Goal: Navigation & Orientation: Find specific page/section

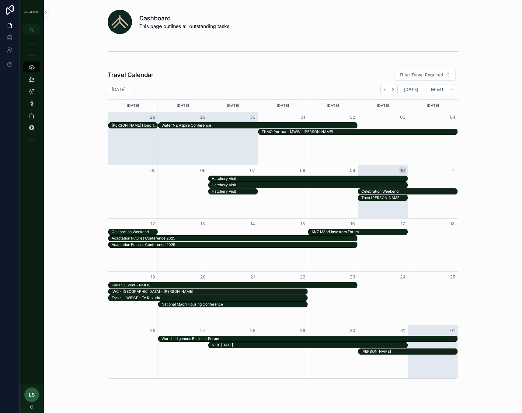
click at [280, 286] on div "Kākahu Event - NMHC" at bounding box center [235, 285] width 246 height 5
click at [384, 90] on icon "Back" at bounding box center [384, 89] width 1 height 2
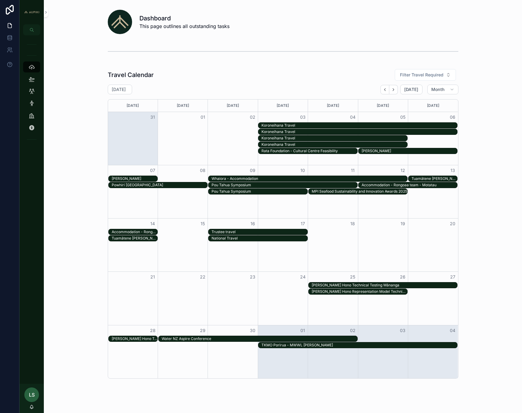
click at [327, 180] on div "Whaiora - Accommodation" at bounding box center [310, 178] width 196 height 5
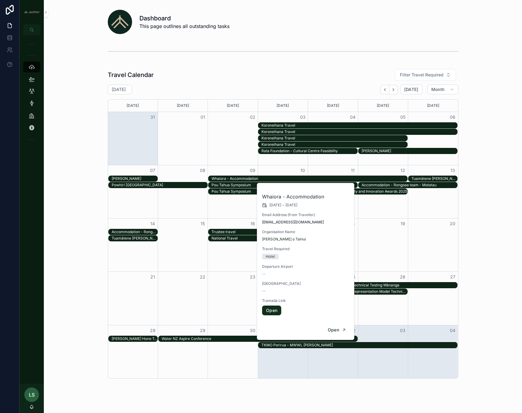
click at [270, 308] on link "Open" at bounding box center [271, 311] width 19 height 10
click at [138, 142] on div "Koroneihana Travel Koroneihana Travel Koroneihana Travel Koroneihana Travel Rat…" at bounding box center [283, 138] width 350 height 32
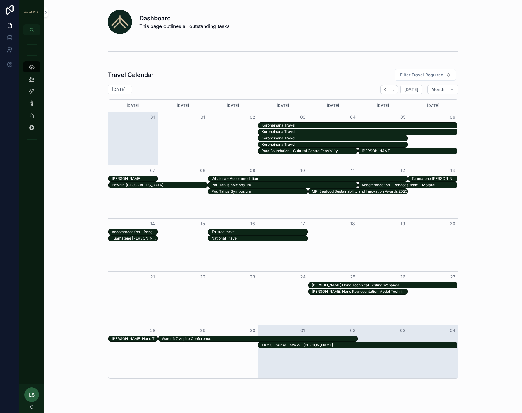
click at [250, 178] on div "Whaiora - Accommodation" at bounding box center [310, 178] width 196 height 5
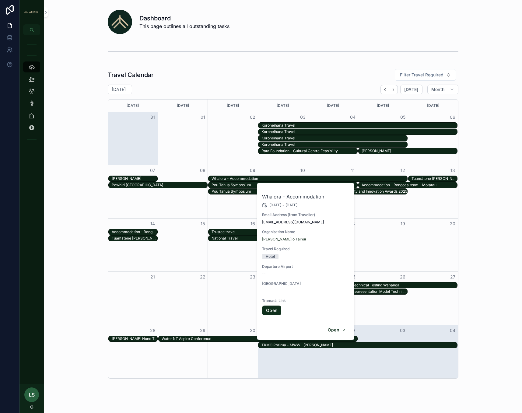
click at [250, 178] on div "Whaiora - Accommodation" at bounding box center [310, 178] width 196 height 5
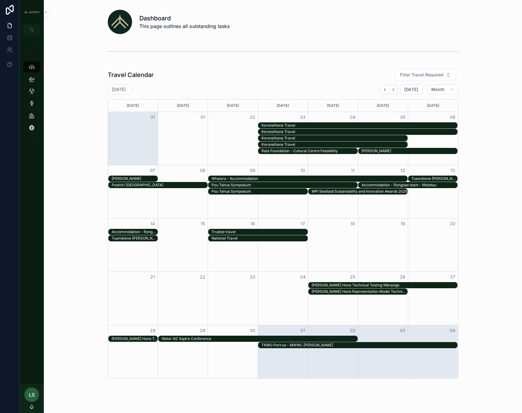
click at [279, 180] on div "Whaiora - Accommodation" at bounding box center [310, 178] width 196 height 5
click at [245, 185] on div "Pou Tahua Symposium" at bounding box center [285, 185] width 146 height 5
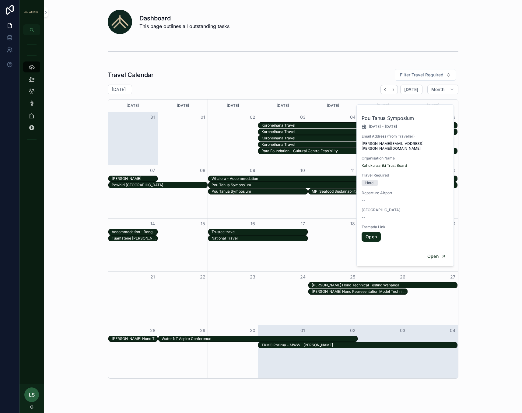
click at [374, 234] on link "Open" at bounding box center [371, 237] width 19 height 10
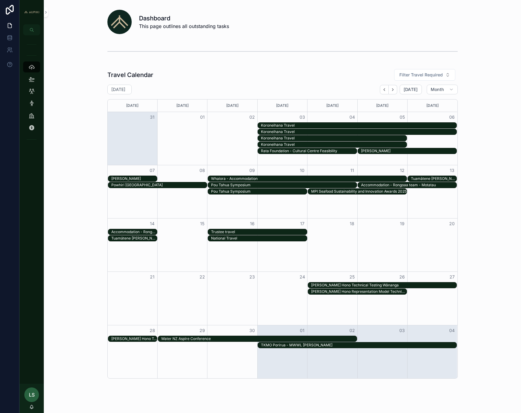
click at [298, 184] on div "Pou Tahua Symposium" at bounding box center [284, 185] width 146 height 5
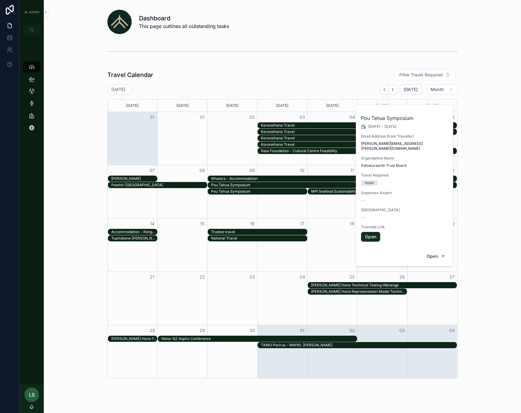
click at [296, 185] on div "Pou Tahua Symposium" at bounding box center [284, 185] width 146 height 5
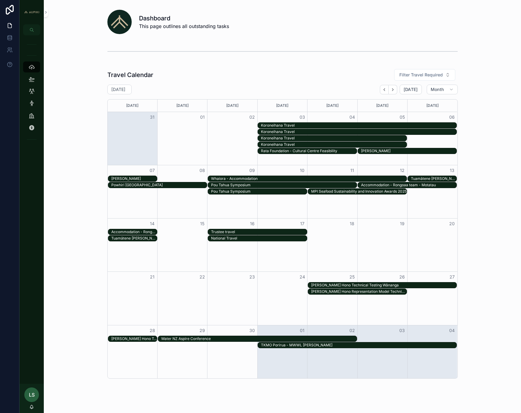
click at [246, 186] on div "Pou Tahua Symposium" at bounding box center [284, 185] width 146 height 5
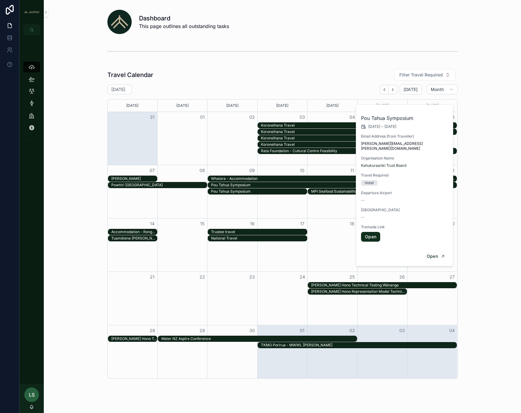
click at [374, 232] on link "Open" at bounding box center [370, 237] width 19 height 10
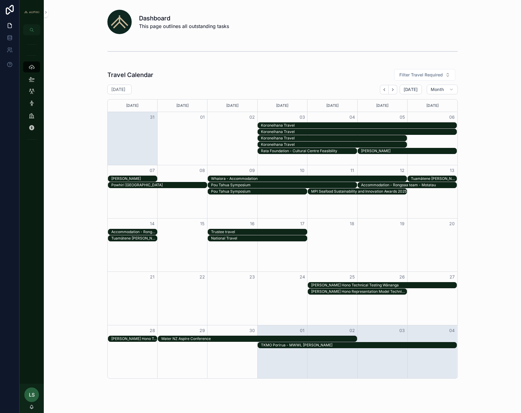
click at [272, 190] on div "Pou Tahua Symposium" at bounding box center [259, 191] width 96 height 5
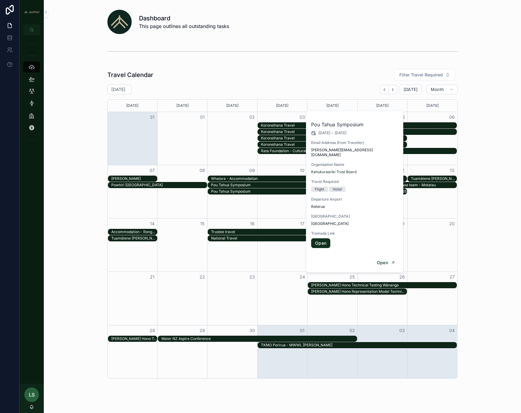
click at [321, 241] on link "Open" at bounding box center [320, 243] width 19 height 10
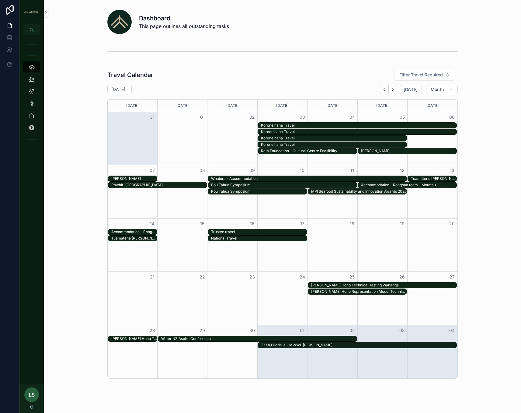
click at [4, 28] on link at bounding box center [9, 25] width 19 height 12
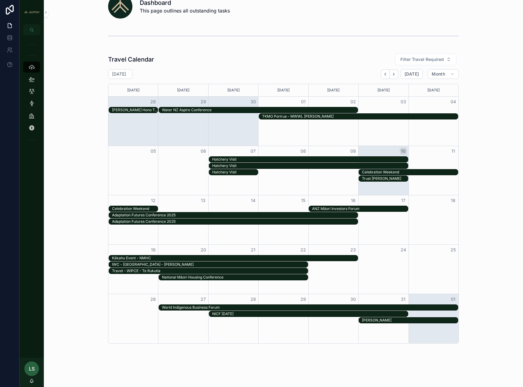
scroll to position [23, 0]
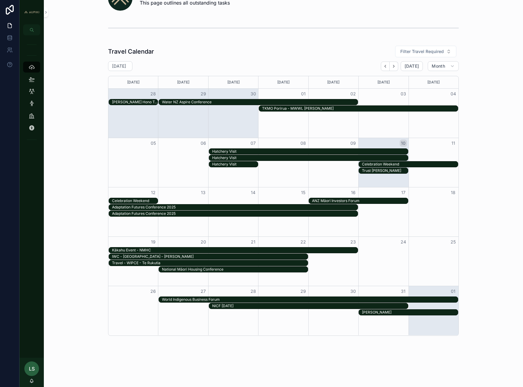
click at [128, 101] on div "[PERSON_NAME] Hono Technical Testing Wānanga" at bounding box center [135, 102] width 46 height 5
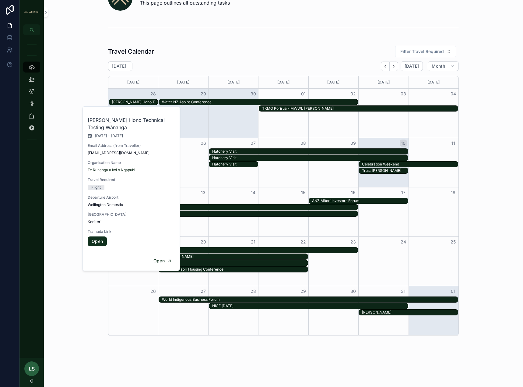
click at [184, 105] on div "Water NZ Aspire Conference" at bounding box center [258, 102] width 200 height 6
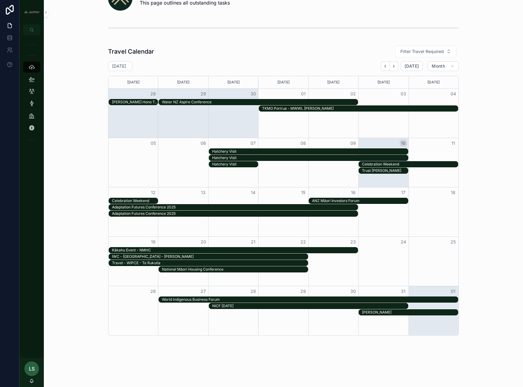
click at [186, 102] on div "Water NZ Aspire Conference" at bounding box center [260, 102] width 196 height 5
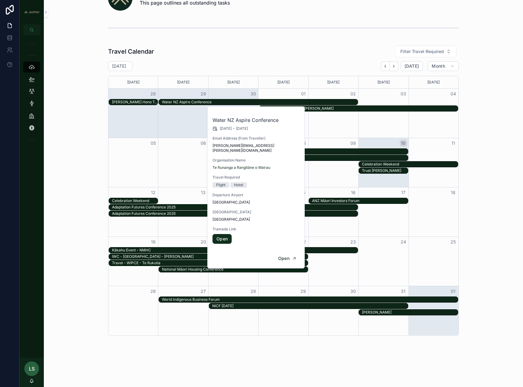
click at [503, 121] on div "Travel Calendar Filter Travel Required [DATE] [DATE] Month [DATE] [DATE] [DATE]…" at bounding box center [283, 190] width 469 height 295
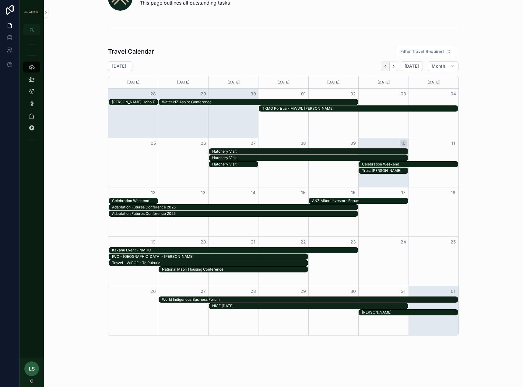
click at [387, 66] on button "Back" at bounding box center [385, 65] width 9 height 9
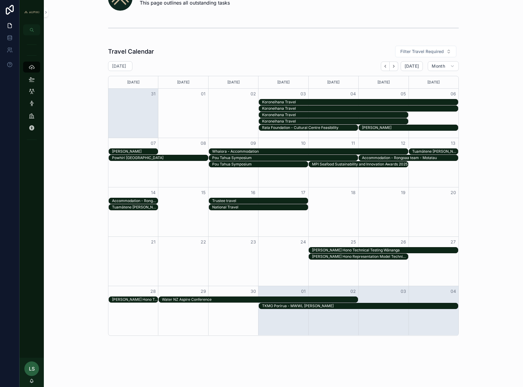
click at [254, 200] on div "Trustee travel" at bounding box center [260, 200] width 96 height 5
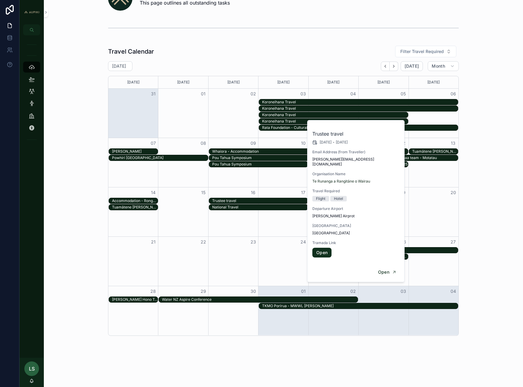
click at [326, 250] on link "Open" at bounding box center [321, 252] width 19 height 10
click at [178, 350] on div "Dashboard This page outlines all outstanding tasks Travel Calendar Filter Trave…" at bounding box center [283, 177] width 479 height 400
